Goal: Transaction & Acquisition: Purchase product/service

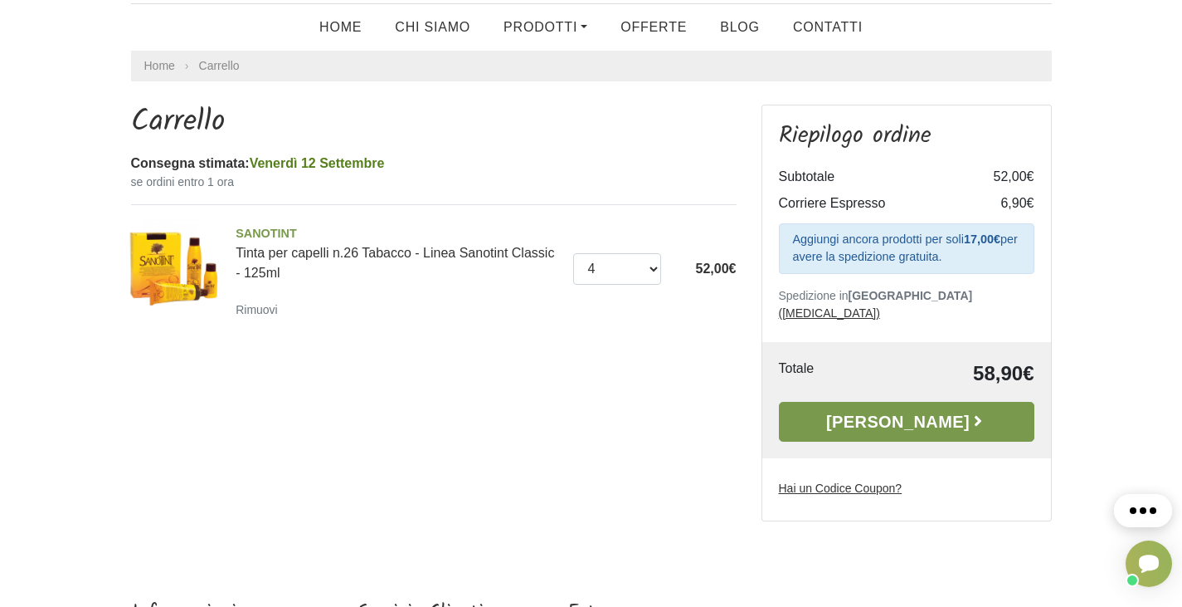
click at [864, 402] on link "[PERSON_NAME]" at bounding box center [907, 422] width 256 height 40
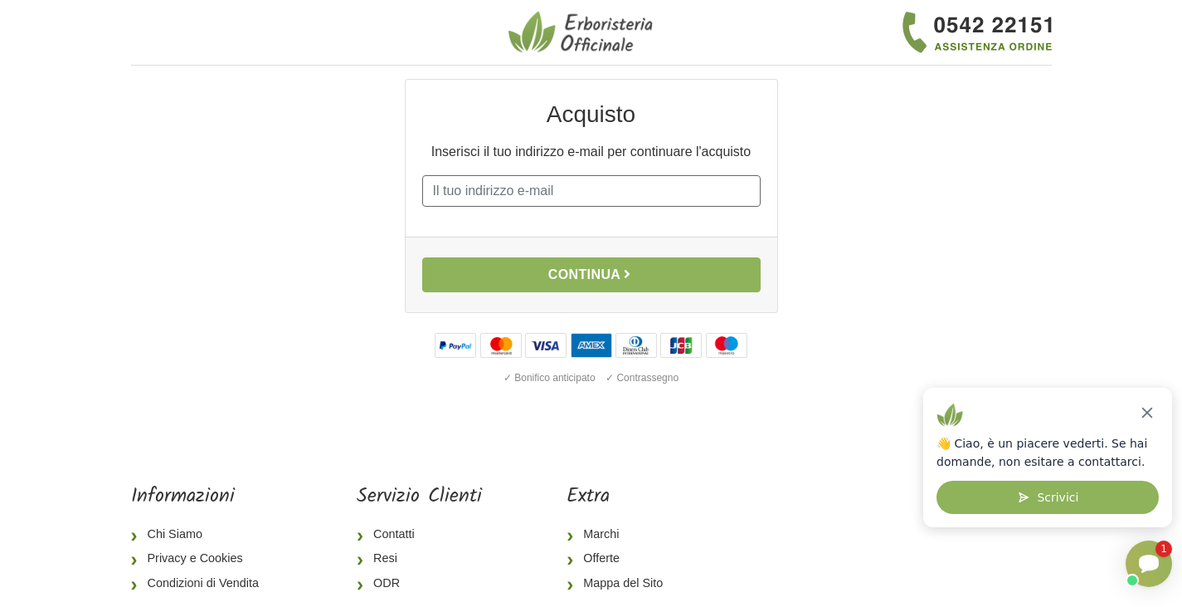
click at [557, 200] on input "E-mail" at bounding box center [591, 191] width 339 height 32
type input "[EMAIL_ADDRESS][DOMAIN_NAME]"
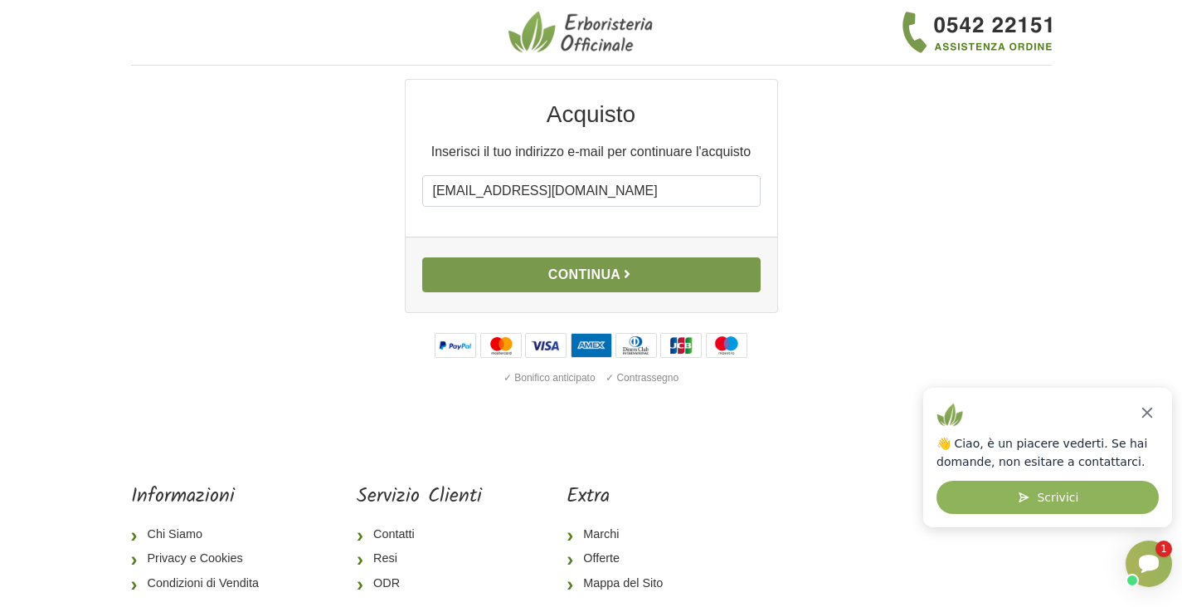
click at [576, 267] on button "Continua" at bounding box center [591, 274] width 339 height 35
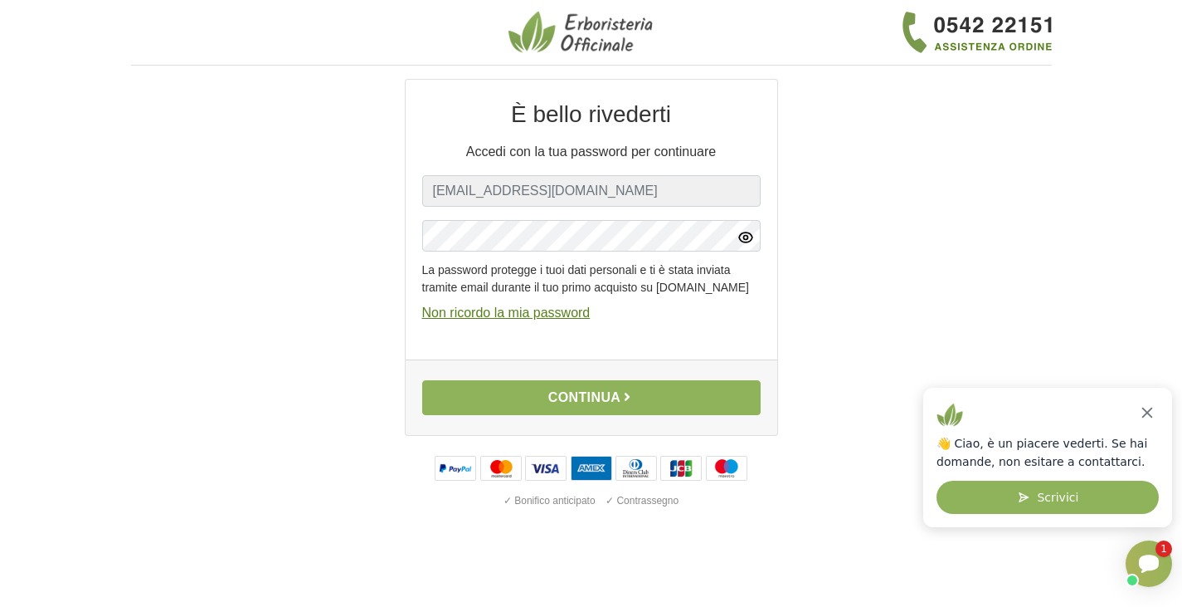
click at [738, 239] on icon "button" at bounding box center [746, 237] width 17 height 17
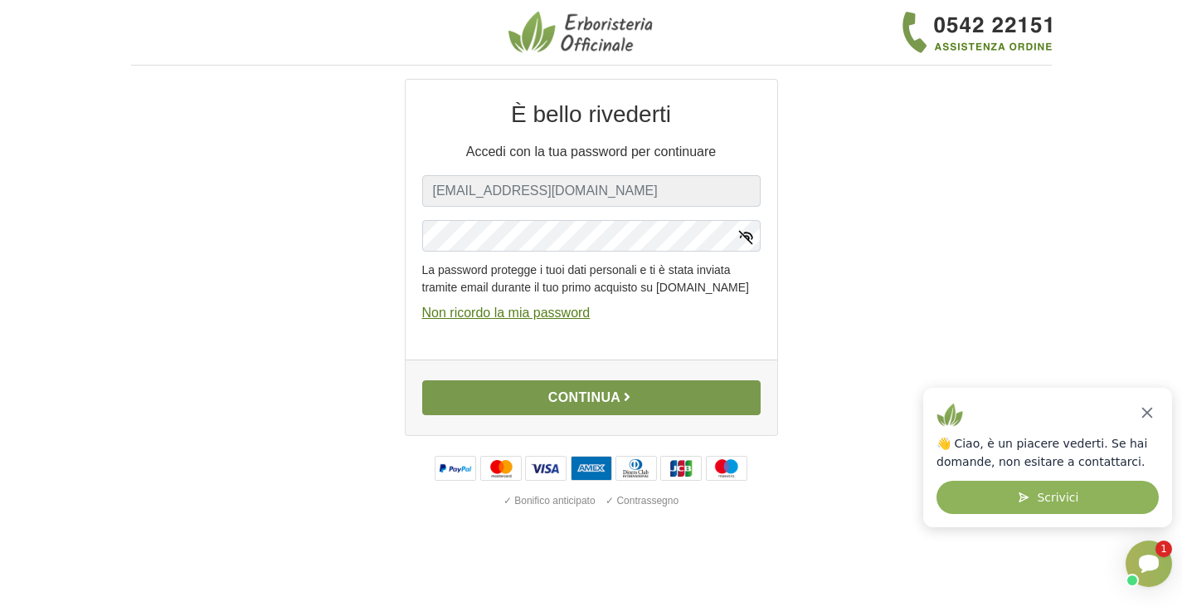
click at [506, 413] on button "Continua" at bounding box center [591, 397] width 339 height 35
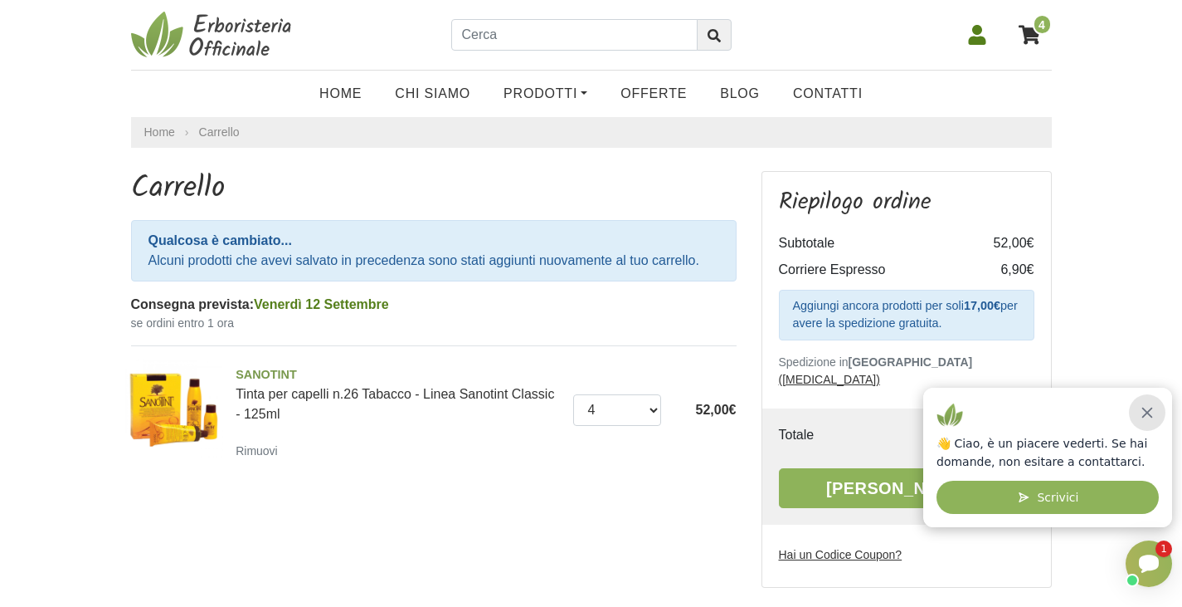
click at [1158, 412] on div "Chiudi" at bounding box center [1147, 412] width 36 height 36
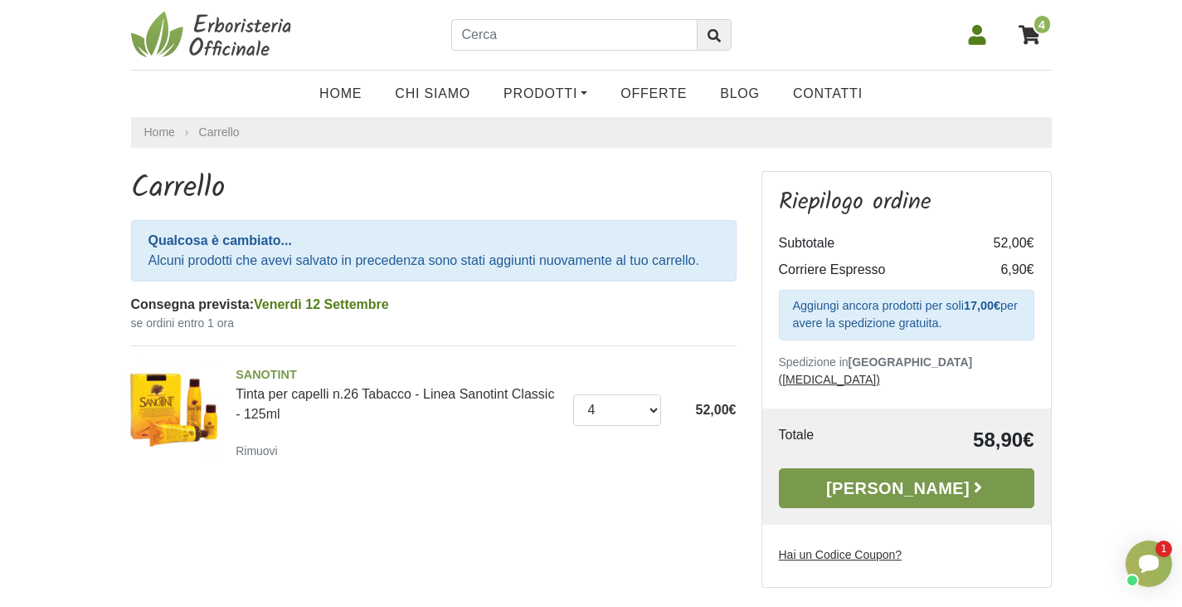
click at [890, 471] on link "Alla Cassa" at bounding box center [907, 488] width 256 height 40
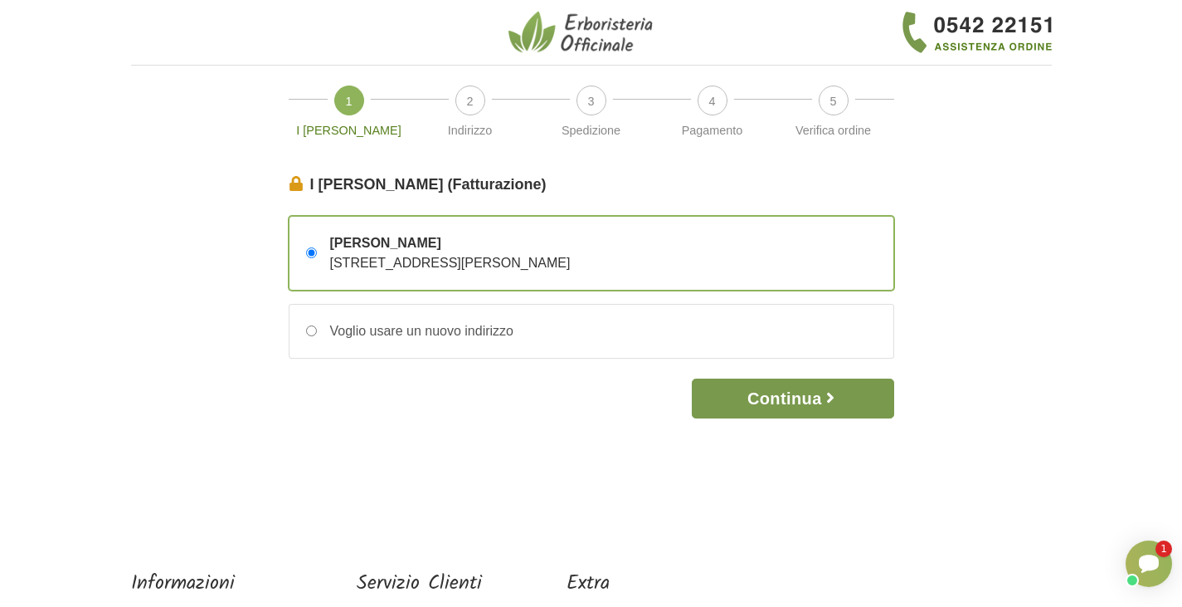
click at [799, 398] on button "Continua" at bounding box center [793, 398] width 202 height 40
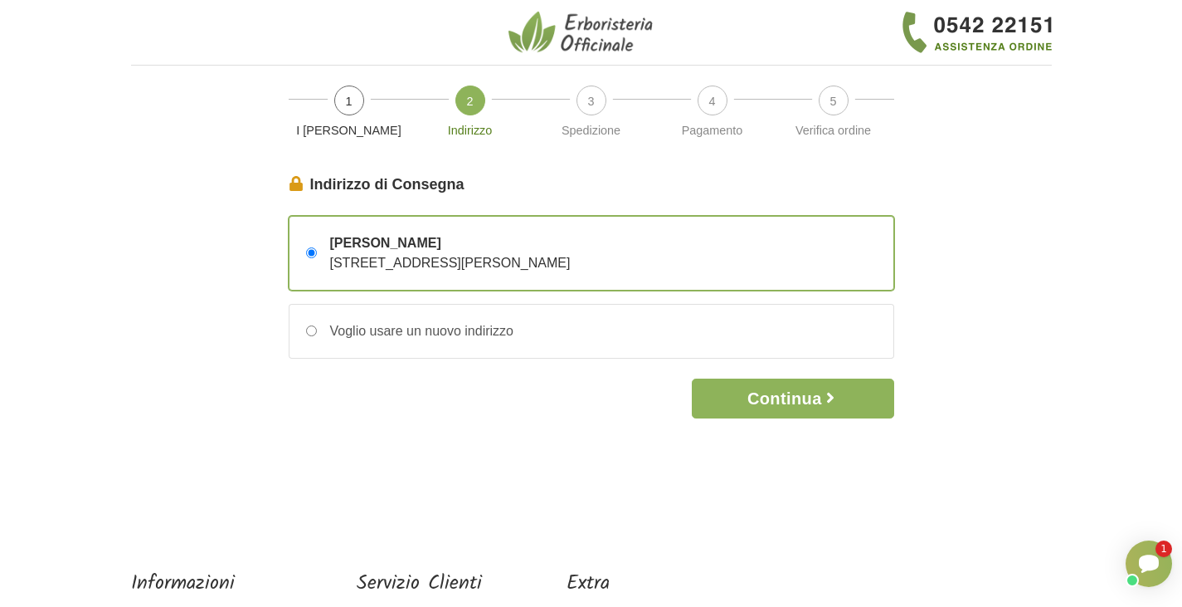
click at [799, 398] on button "Continua" at bounding box center [793, 398] width 202 height 40
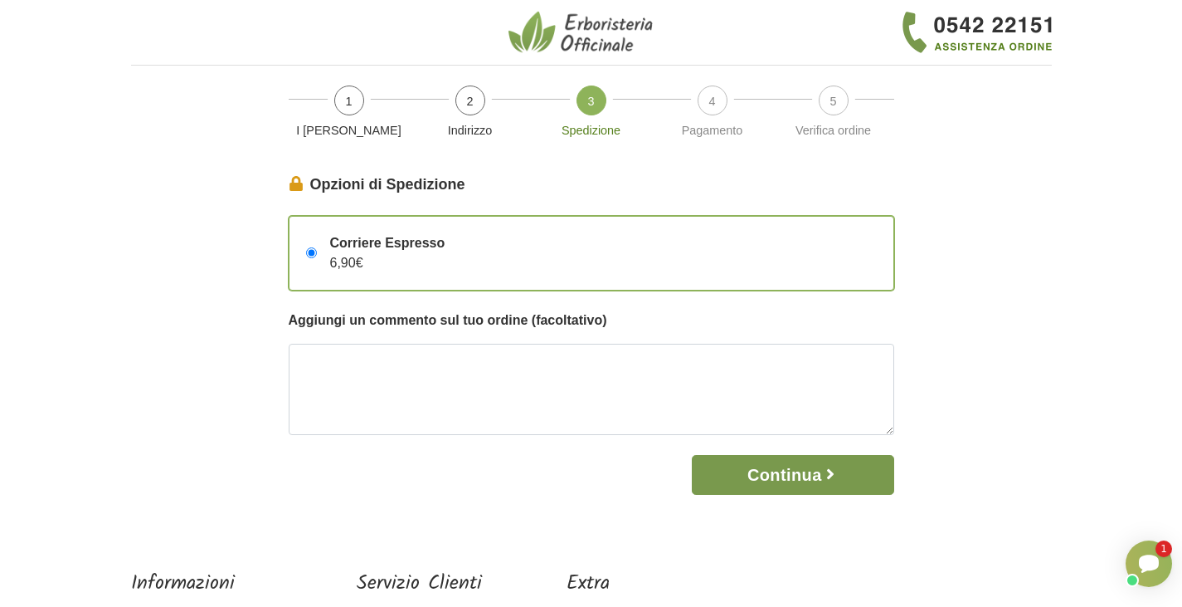
click at [746, 461] on button "Continua" at bounding box center [793, 475] width 202 height 40
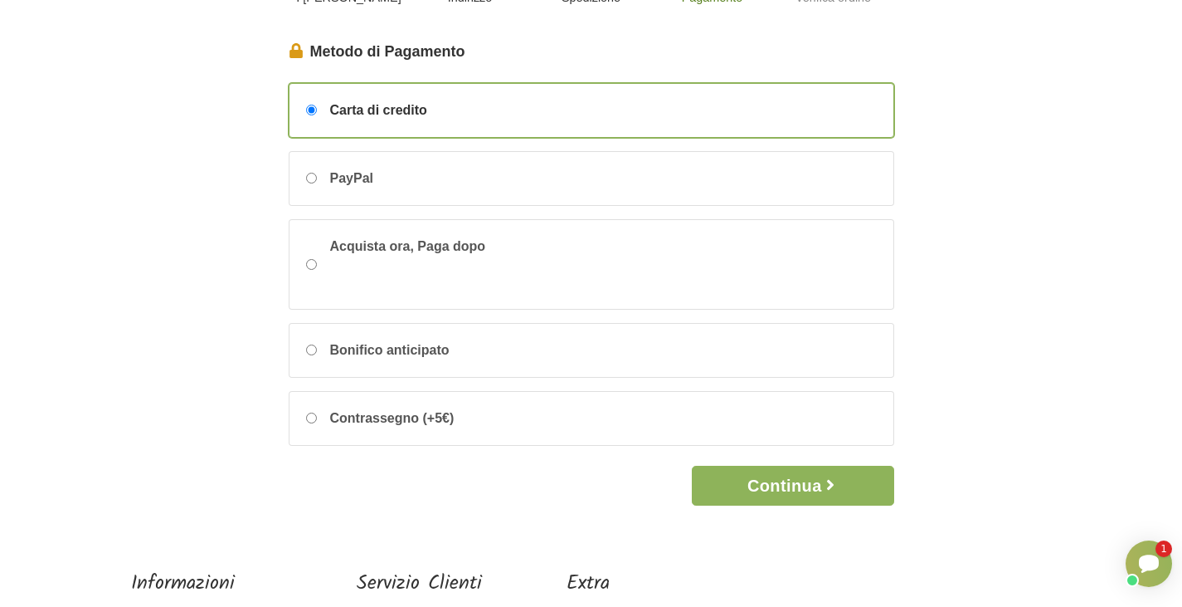
scroll to position [154, 0]
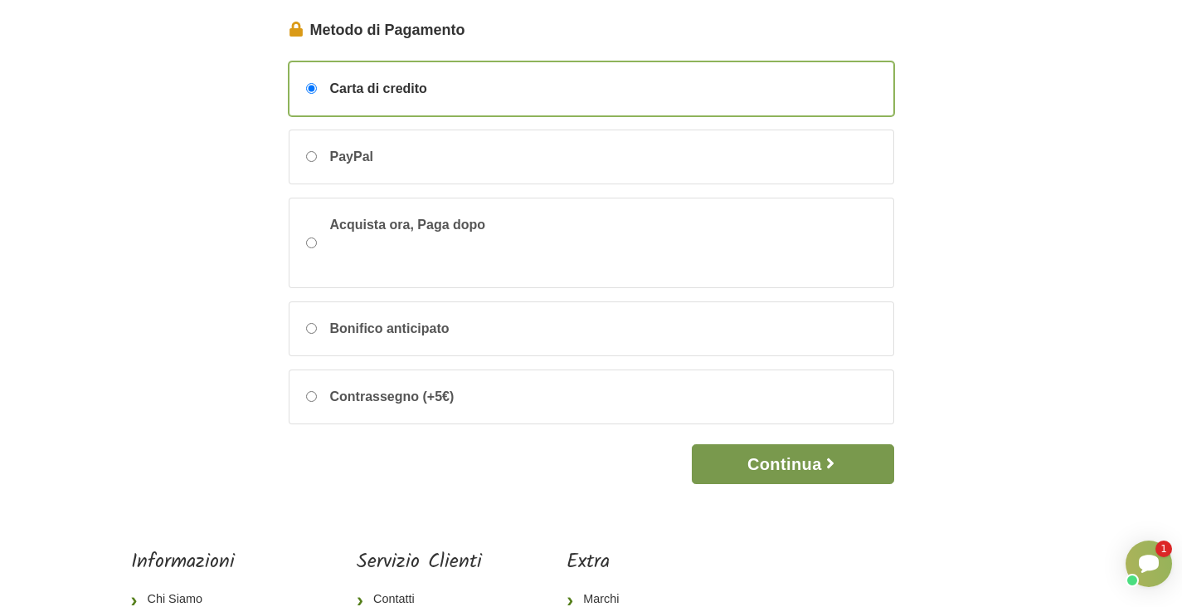
click at [775, 457] on button "Continua" at bounding box center [793, 464] width 202 height 40
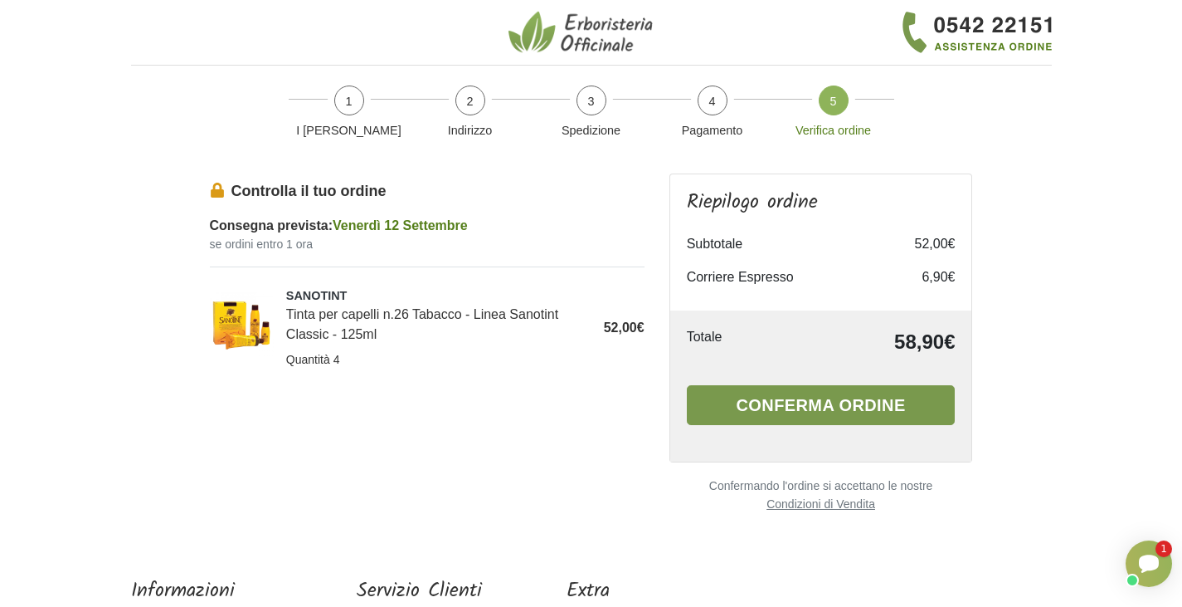
click at [794, 402] on button "Conferma ordine" at bounding box center [821, 405] width 269 height 40
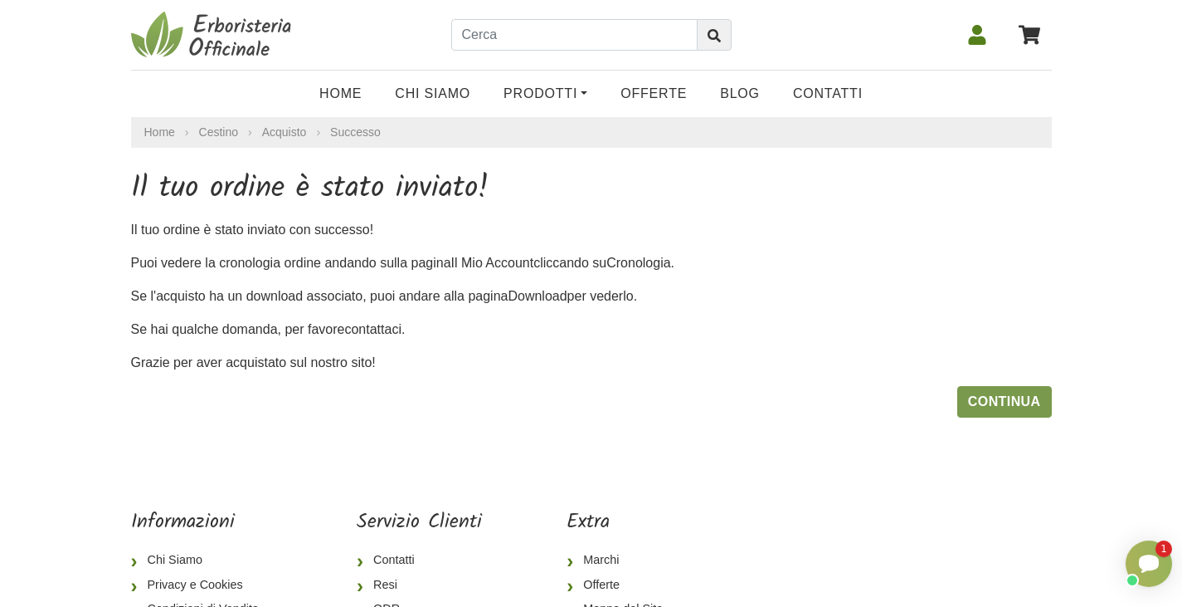
click at [1002, 398] on link "Continua" at bounding box center [1005, 402] width 95 height 32
